Goal: Communication & Community: Answer question/provide support

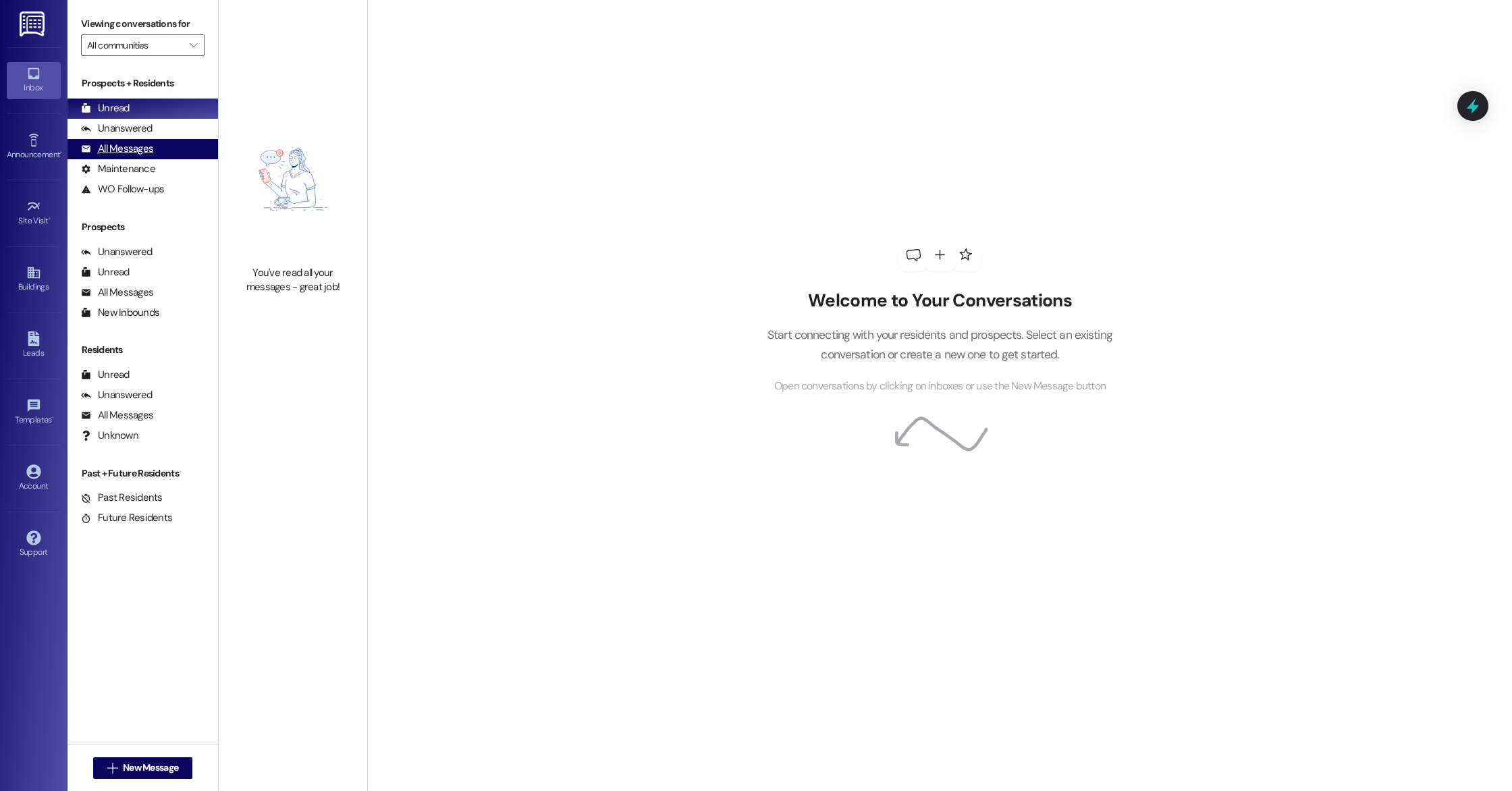
click at [149, 151] on div "All Messages" at bounding box center [117, 149] width 72 height 14
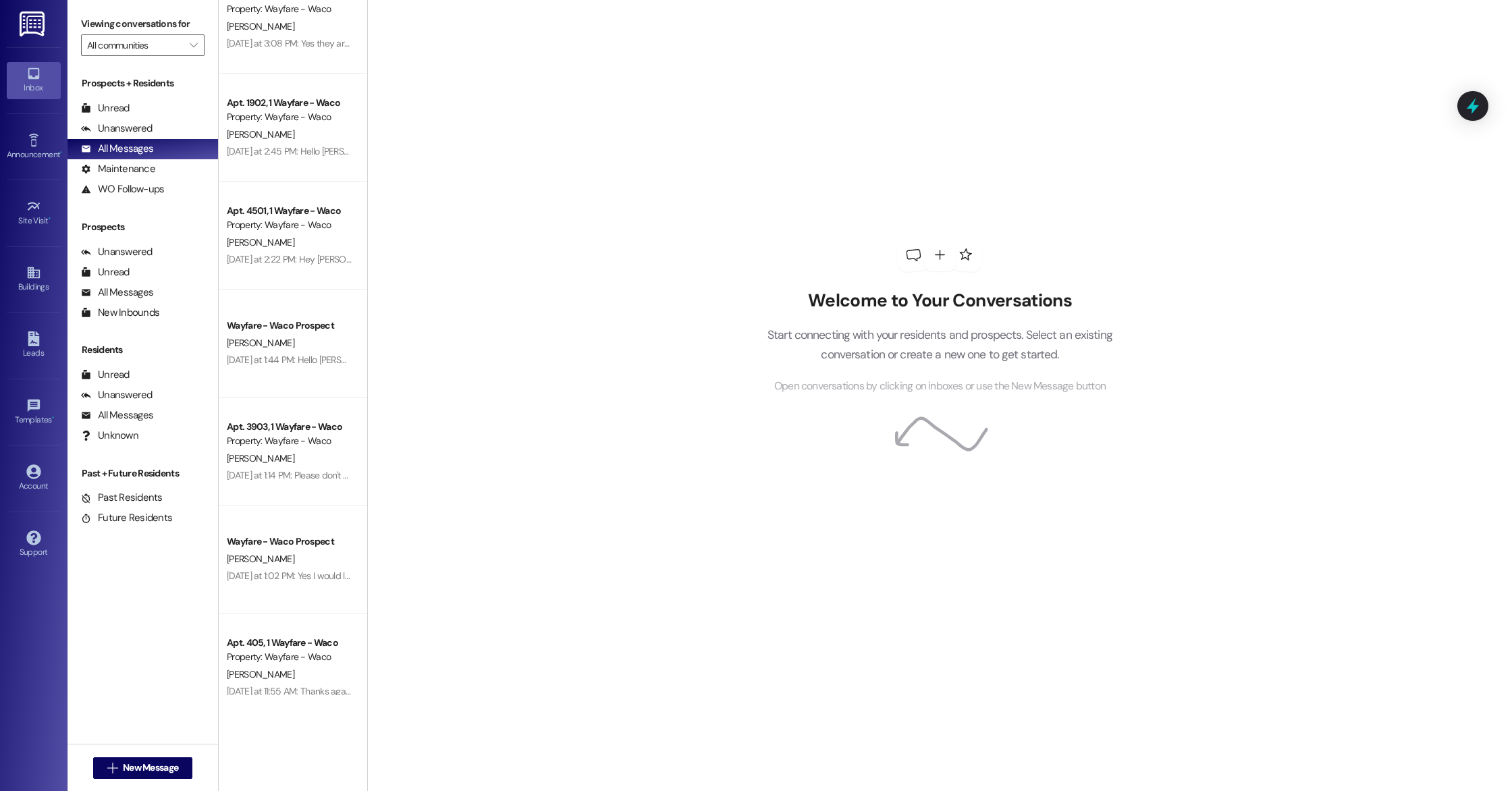
scroll to position [2039, 0]
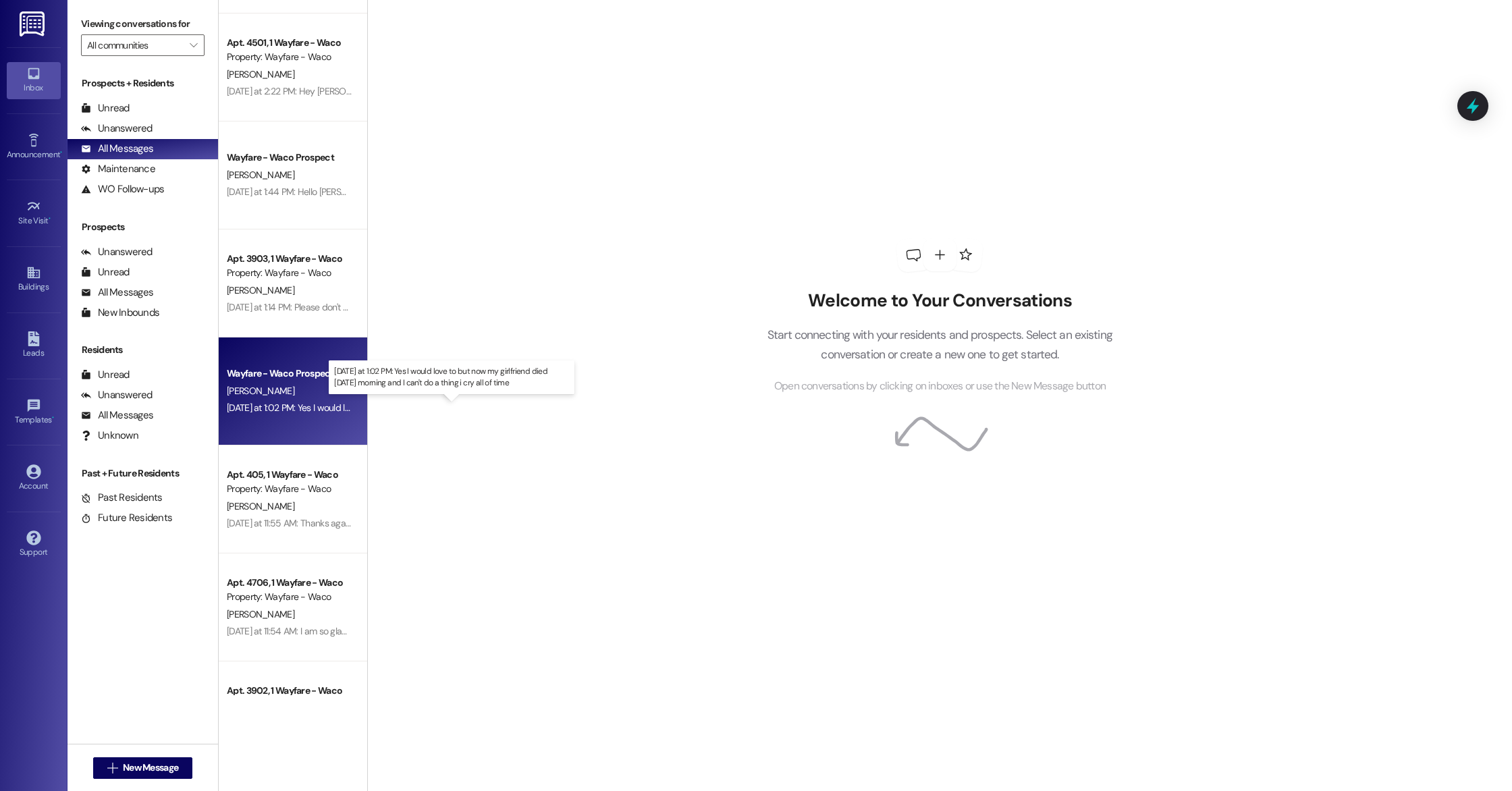
click at [307, 405] on div "[DATE] at 1:02 PM: Yes I would love to but now my girlfriend died [DATE] mornin…" at bounding box center [452, 408] width 450 height 12
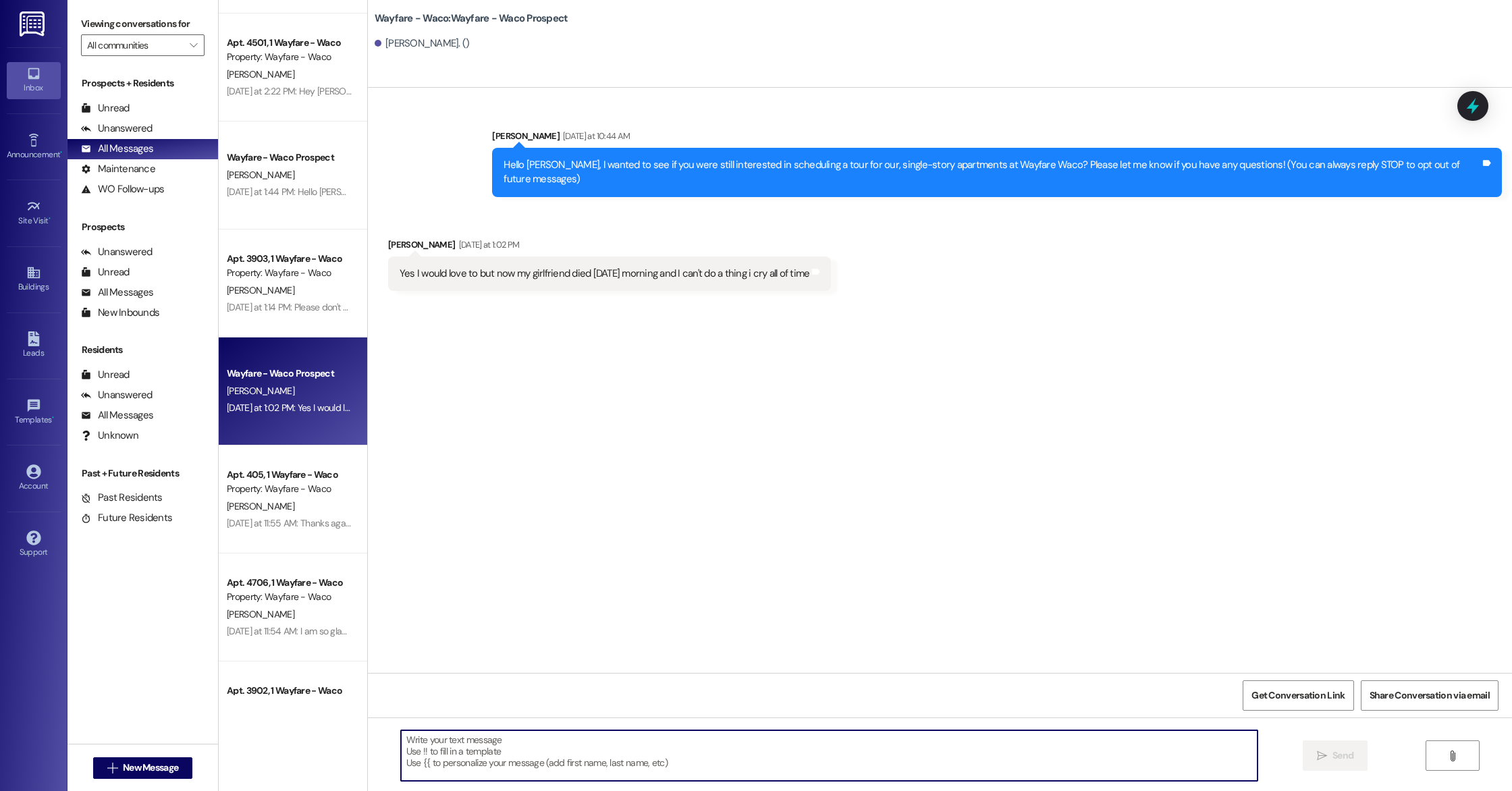
click at [538, 771] on textarea at bounding box center [829, 755] width 857 height 51
paste textarea "This must be an incredibly difficult time, and I completely understand that now…"
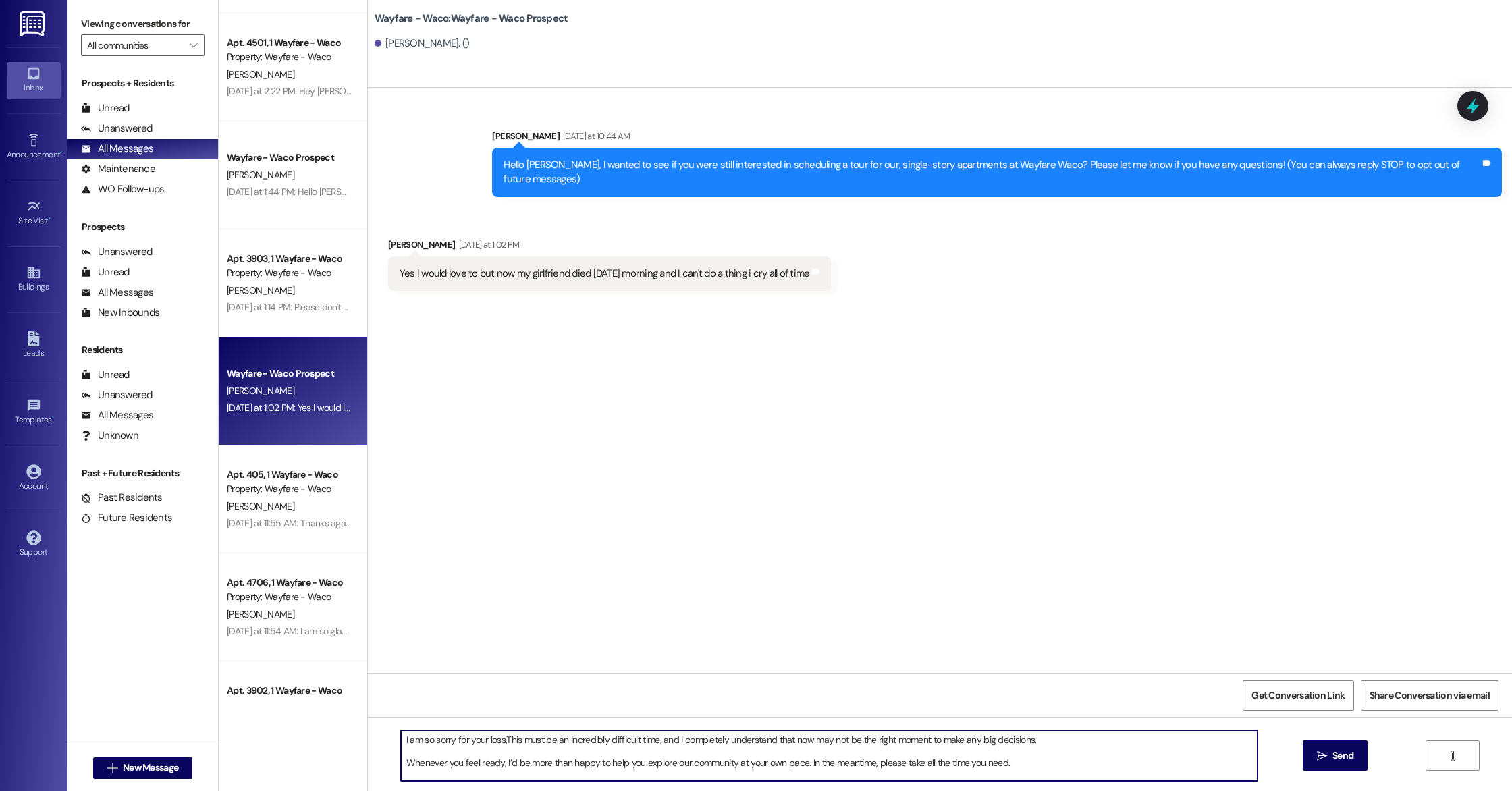
click at [495, 737] on textarea "I am so sorry for your loss,This must be an incredibly difficult time, and I co…" at bounding box center [829, 755] width 857 height 51
click at [503, 739] on textarea "I am so sorry for your loss, This must be an incredibly difficult time, and I c…" at bounding box center [829, 755] width 857 height 51
click at [796, 762] on textarea "I am so sorry for your loss, this must be an incredibly difficult time, and I c…" at bounding box center [829, 755] width 857 height 51
click at [693, 762] on textarea "I am so sorry for your loss, this must be an incredibly difficult time, and I c…" at bounding box center [829, 755] width 857 height 51
click at [1027, 764] on textarea "I am so sorry for your loss, this must be an incredibly difficult time, and I c…" at bounding box center [829, 755] width 857 height 51
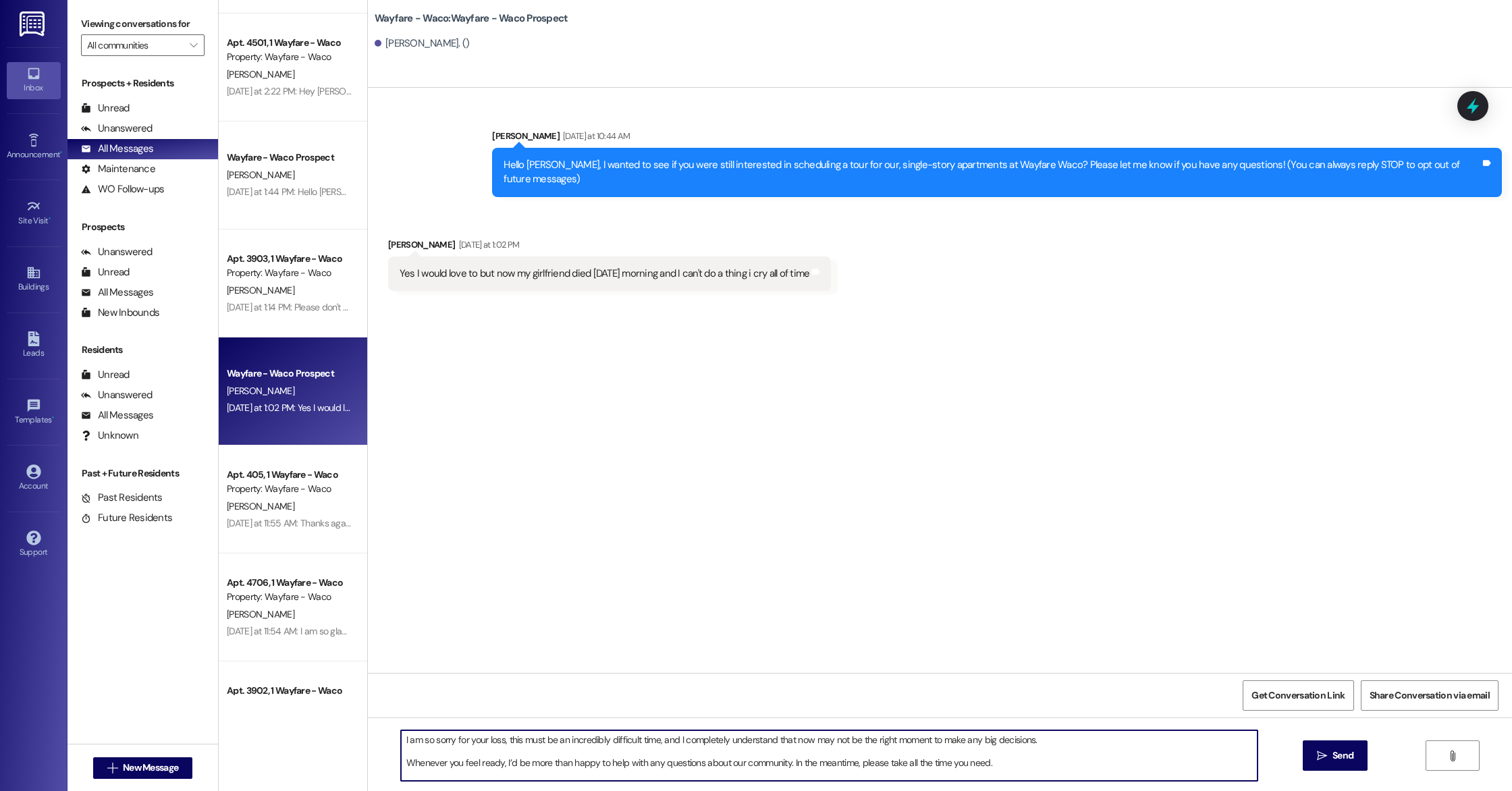
click at [1025, 752] on textarea "I am so sorry for your loss, this must be an incredibly difficult time, and I c…" at bounding box center [829, 755] width 857 height 51
click at [1045, 743] on textarea "I am so sorry for your loss, this must be an incredibly difficult time, and I c…" at bounding box center [829, 755] width 857 height 51
click at [427, 755] on textarea "I am so sorry for your loss, this must be an incredibly difficult time, and I c…" at bounding box center [829, 755] width 857 height 51
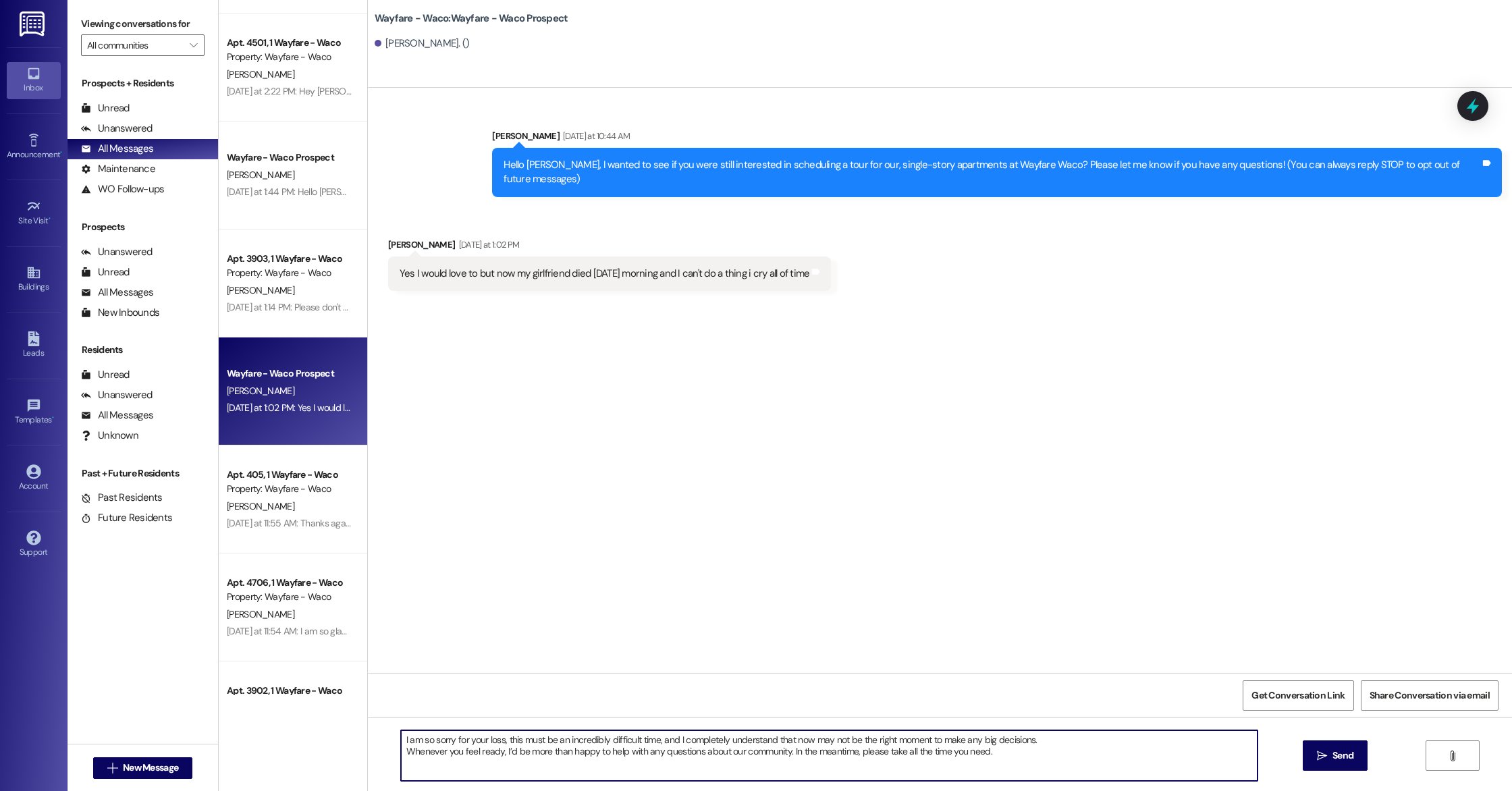
click at [1008, 762] on textarea "I am so sorry for your loss, this must be an incredibly difficult time, and I c…" at bounding box center [829, 755] width 857 height 51
type textarea "I am so sorry for your loss, this must be an incredibly difficult time, and I c…"
click at [1347, 758] on span "Send" at bounding box center [1342, 755] width 21 height 14
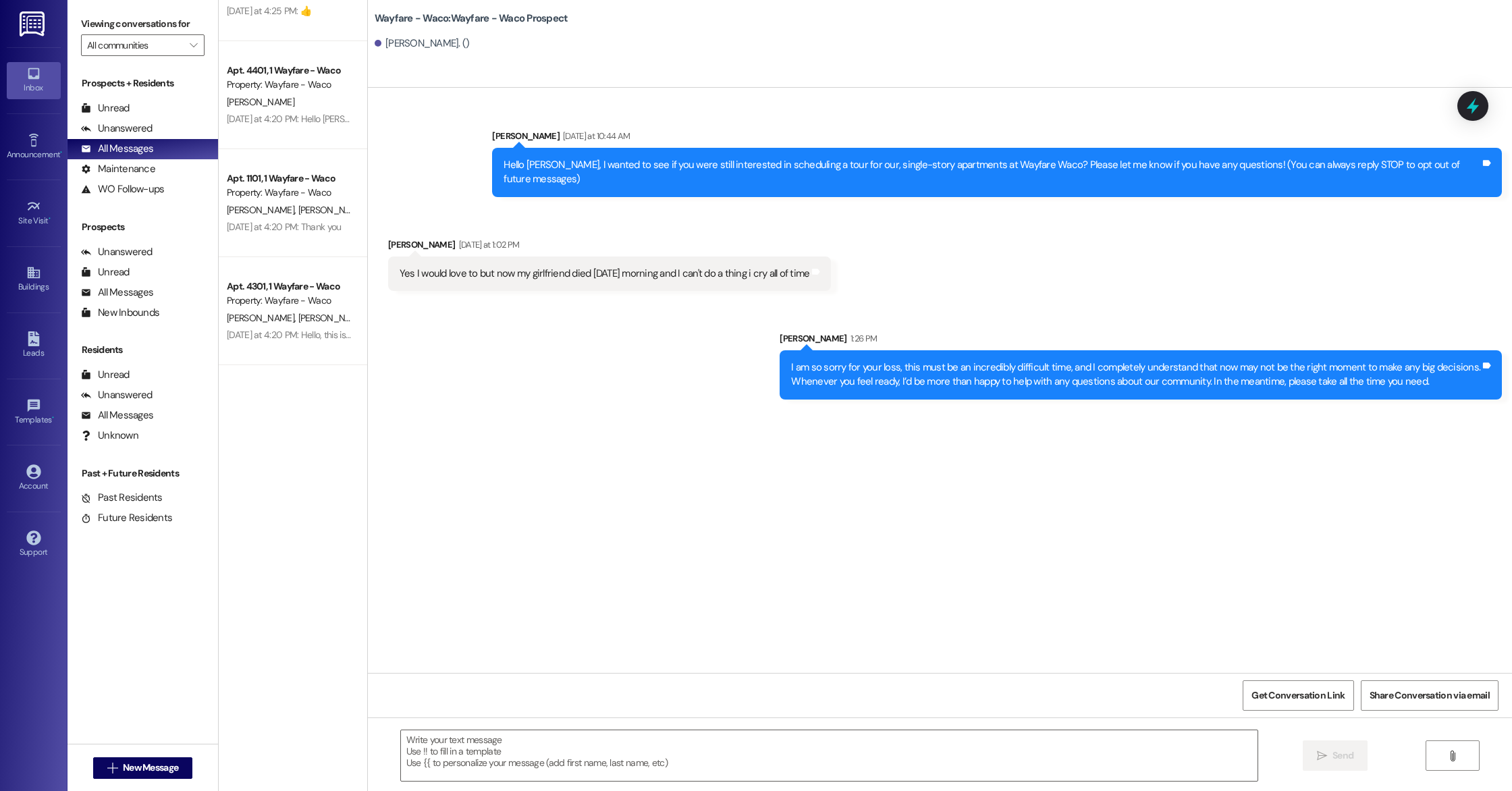
scroll to position [0, 0]
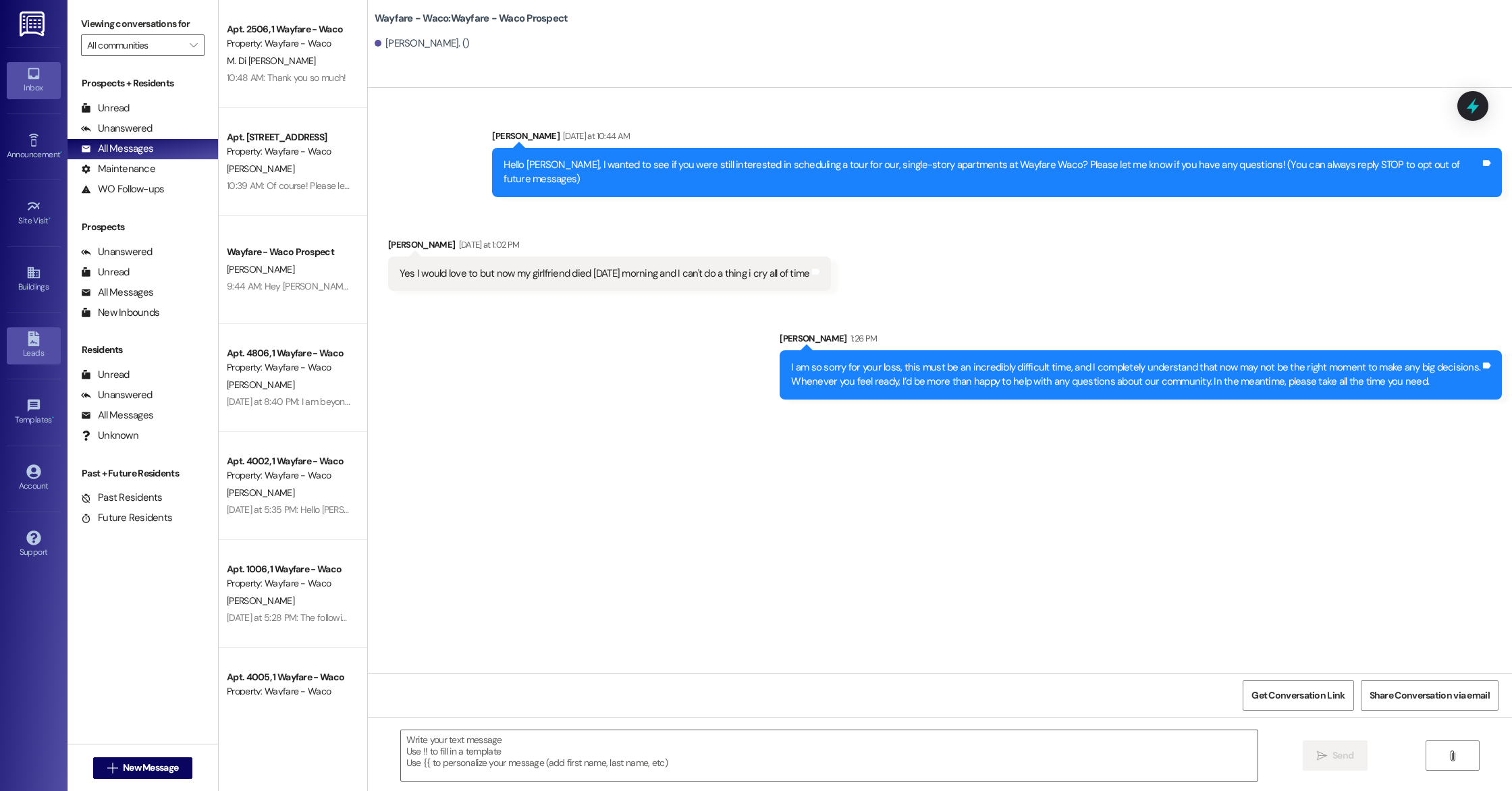
click at [35, 346] on div "Leads" at bounding box center [34, 353] width 68 height 14
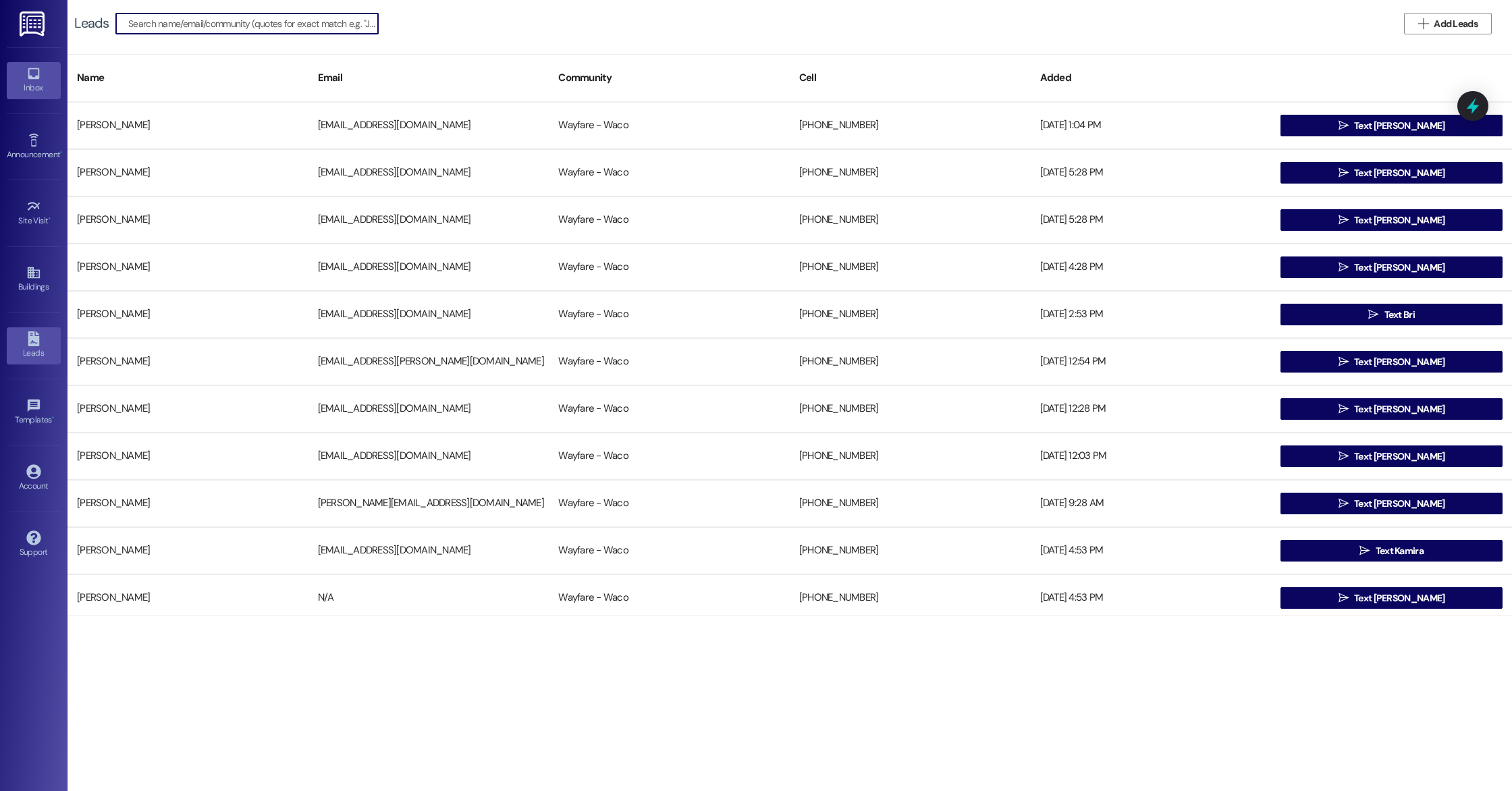
click at [35, 82] on div "Inbox" at bounding box center [34, 88] width 68 height 14
